Goal: Complete application form: Complete application form

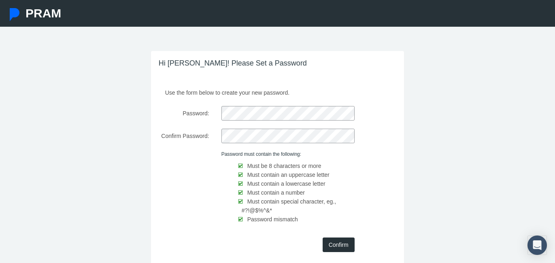
click at [339, 249] on input "Confirm" at bounding box center [339, 245] width 32 height 15
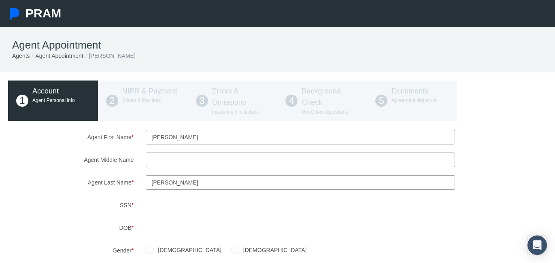
click at [190, 162] on input "Agent Middle Name" at bounding box center [300, 160] width 309 height 15
type input "Marie"
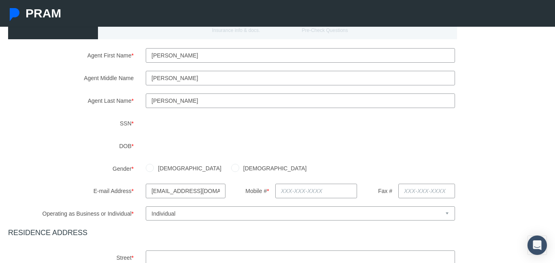
scroll to position [83, 0]
click at [302, 186] on input "text" at bounding box center [316, 190] width 82 height 15
type input "615-977-2109"
click at [297, 206] on select "Select Business or Individual Business Individual" at bounding box center [300, 212] width 309 height 14
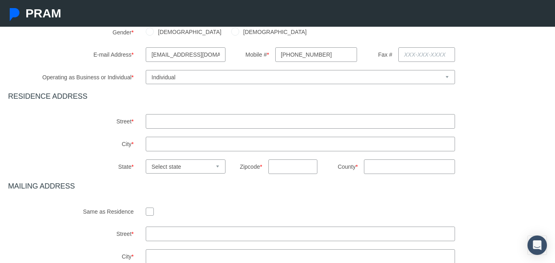
scroll to position [219, 0]
click at [172, 119] on input "text" at bounding box center [300, 121] width 309 height 15
type input "430 Walton Ferry Road"
type input "Hendersonville"
select select "TN"
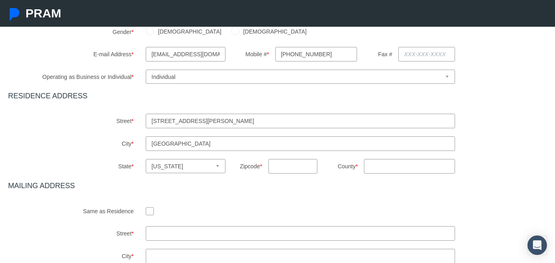
type input "37075"
type input "TN"
click at [252, 125] on input "430 Walton Ferry Road" at bounding box center [300, 121] width 309 height 15
type input "430 Walton Ferry Road, Unit 802"
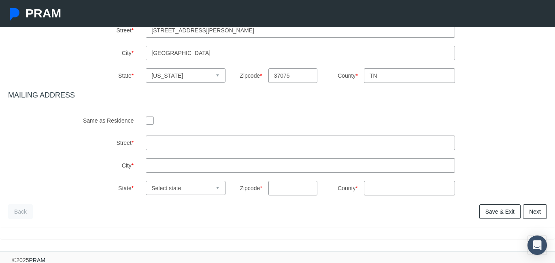
scroll to position [311, 0]
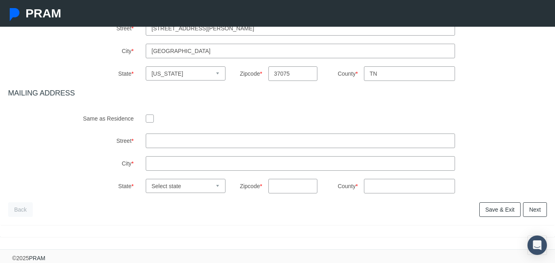
click at [148, 116] on input "checkbox" at bounding box center [150, 118] width 8 height 8
checkbox input "true"
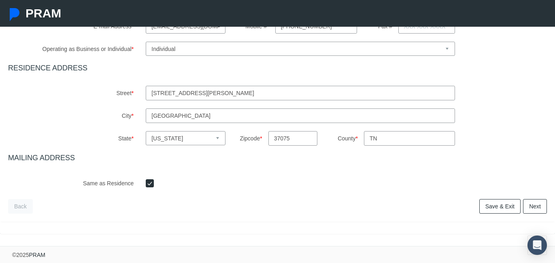
click at [492, 206] on link "Save & Exit" at bounding box center [500, 206] width 41 height 15
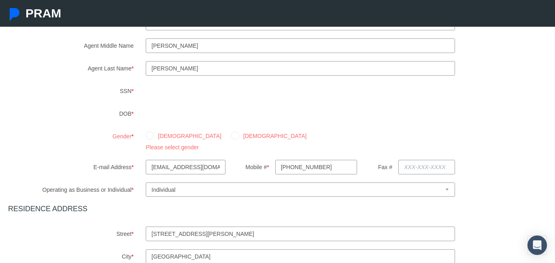
scroll to position [115, 0]
click at [239, 137] on label "Female" at bounding box center [273, 135] width 68 height 9
click at [231, 137] on input "Female" at bounding box center [235, 135] width 8 height 8
radio input "true"
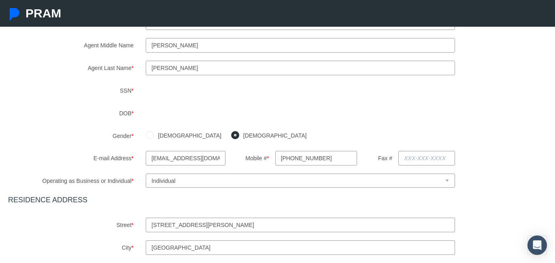
scroll to position [247, 0]
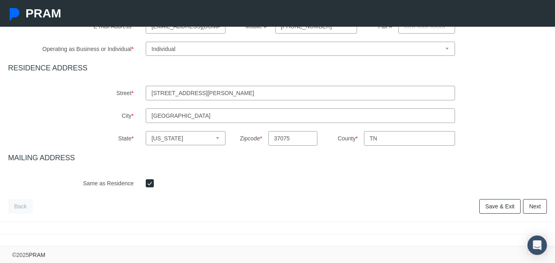
click at [495, 207] on link "Save & Exit" at bounding box center [500, 206] width 41 height 15
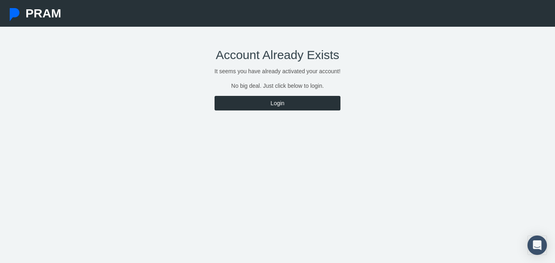
click at [289, 101] on link "Login" at bounding box center [278, 103] width 126 height 15
click at [272, 103] on link "Login" at bounding box center [278, 103] width 126 height 15
